Goal: Navigation & Orientation: Find specific page/section

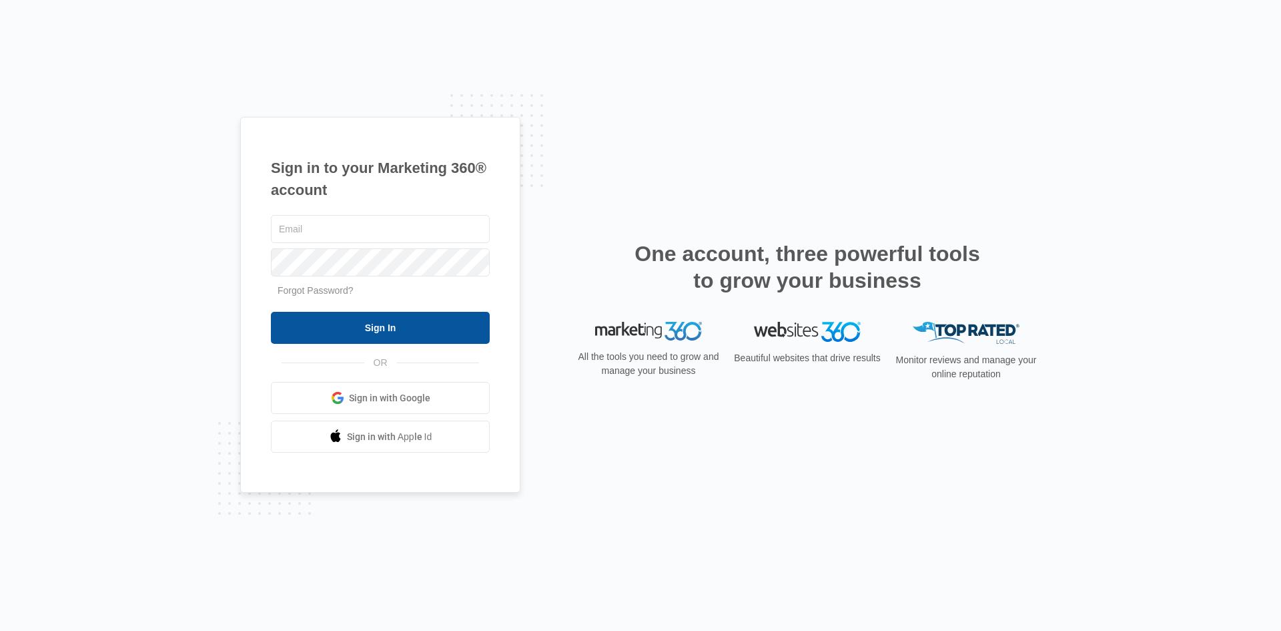
type input "[EMAIL_ADDRESS][DOMAIN_NAME]"
click at [377, 329] on input "Sign In" at bounding box center [380, 328] width 219 height 32
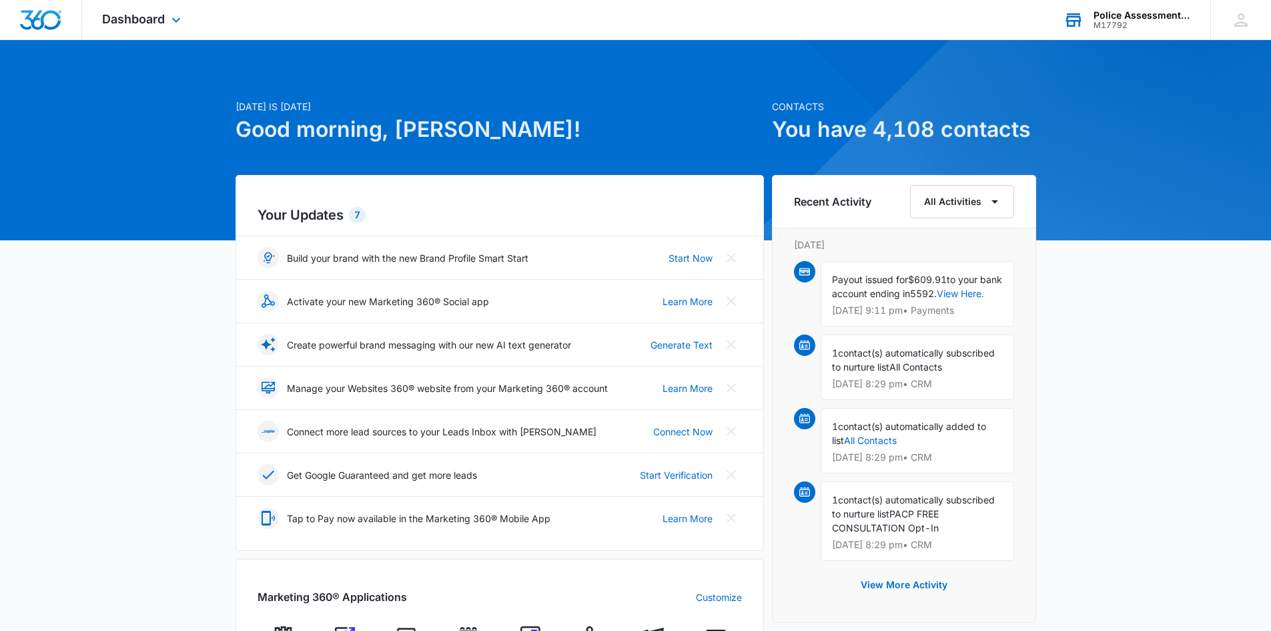
click at [1117, 15] on div "Police Assessment Center Prep" at bounding box center [1142, 15] width 97 height 11
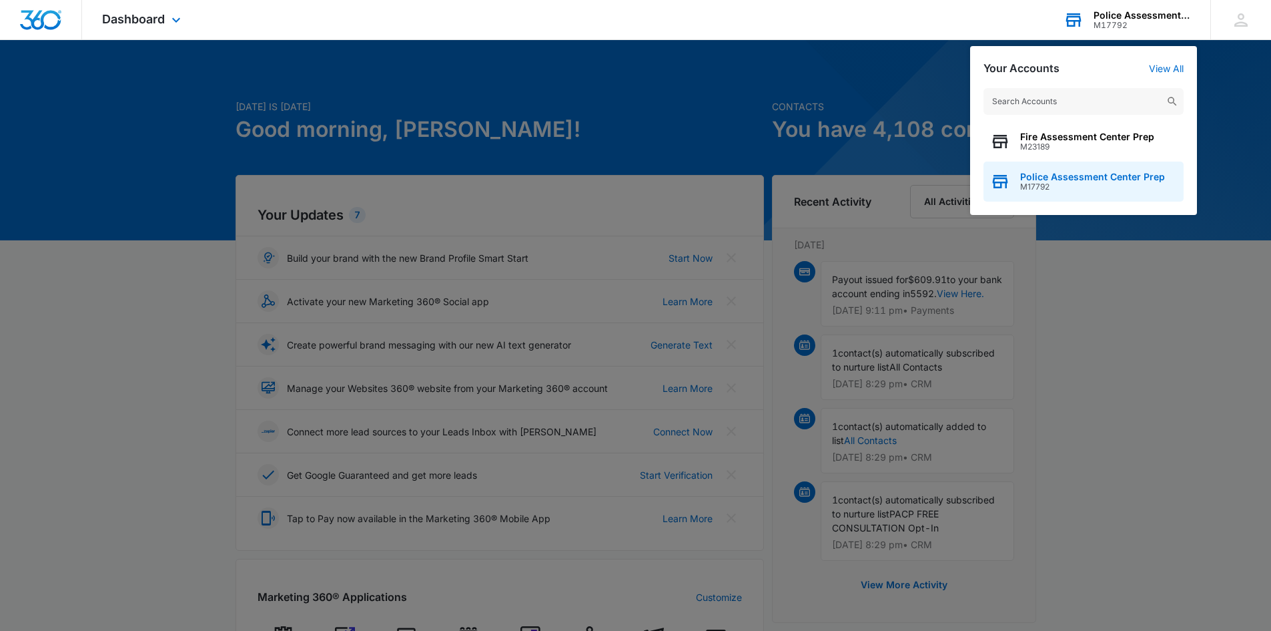
click at [1054, 175] on span "Police Assessment Center Prep" at bounding box center [1092, 176] width 145 height 11
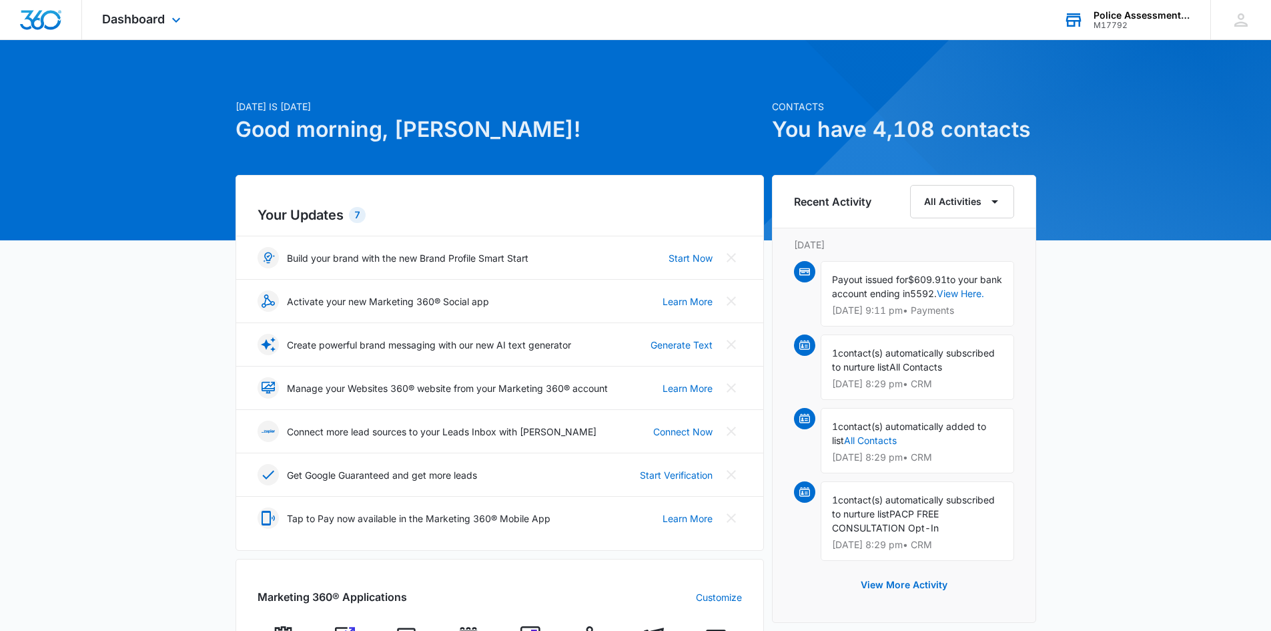
click at [136, 11] on div "Dashboard Apps Reputation Websites Forms CRM Email Social Shop Payments POS Con…" at bounding box center [143, 19] width 122 height 39
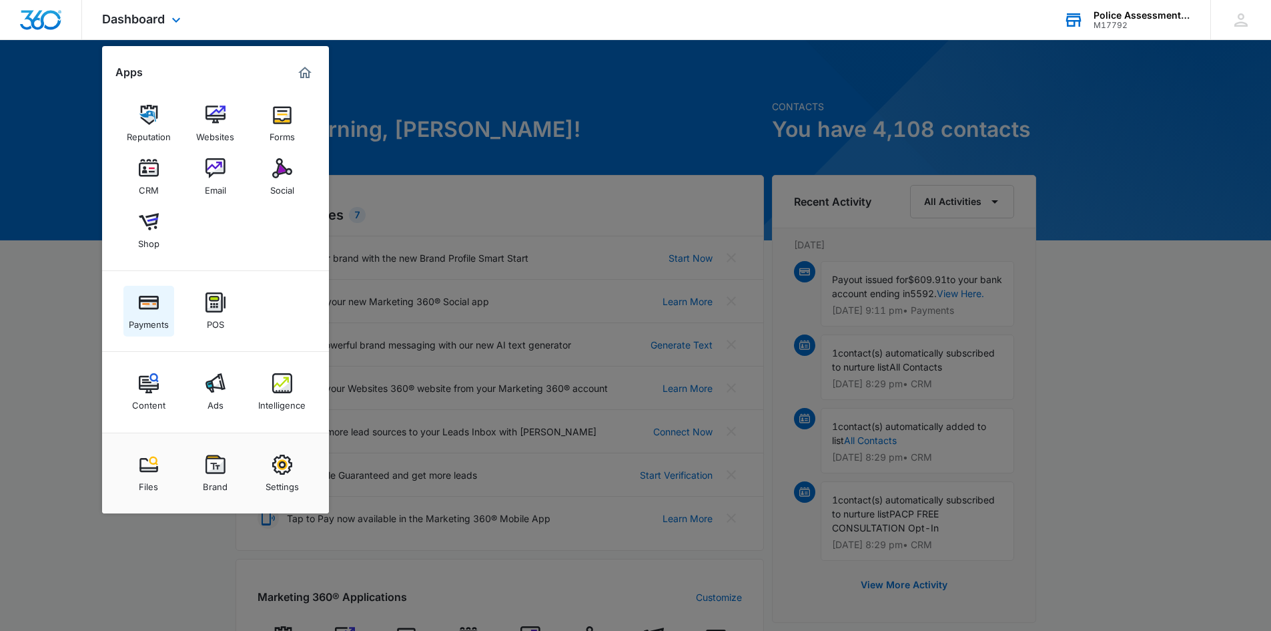
click at [144, 310] on img at bounding box center [149, 302] width 20 height 20
